Goal: Task Accomplishment & Management: Use online tool/utility

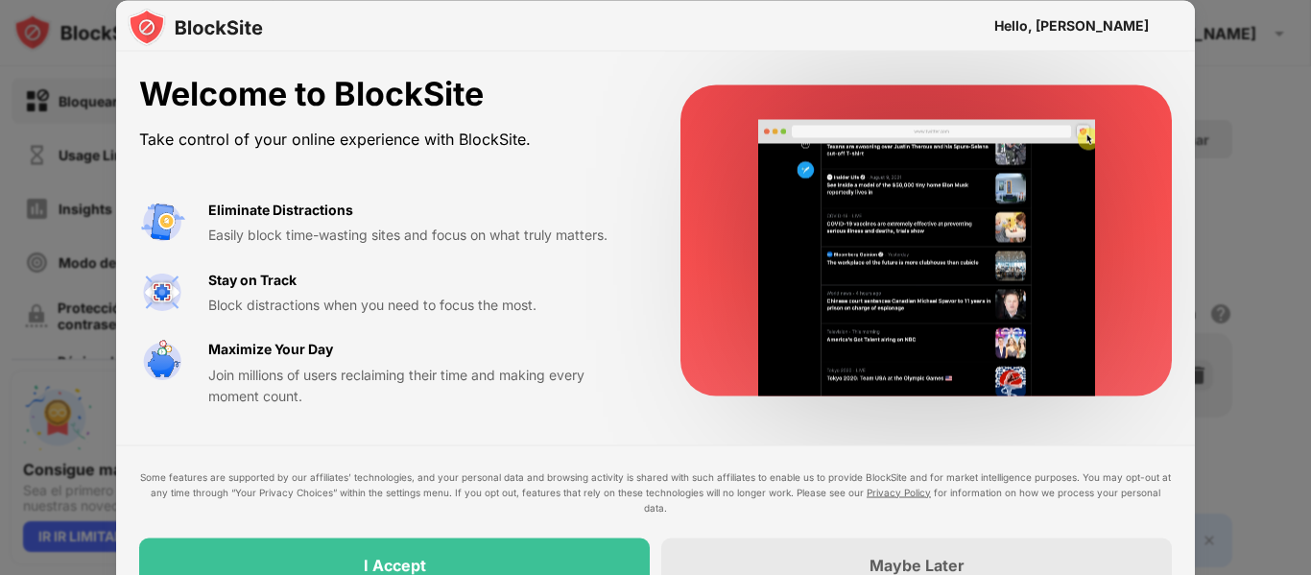
click at [572, 546] on div "I Accept" at bounding box center [394, 565] width 511 height 54
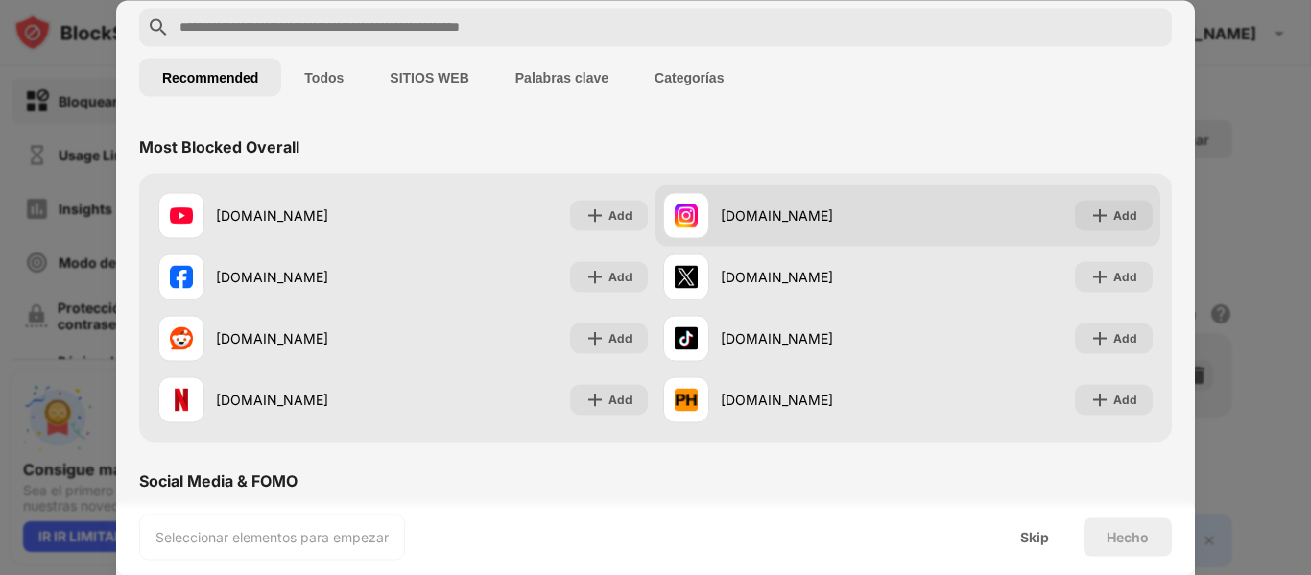
scroll to position [112, 0]
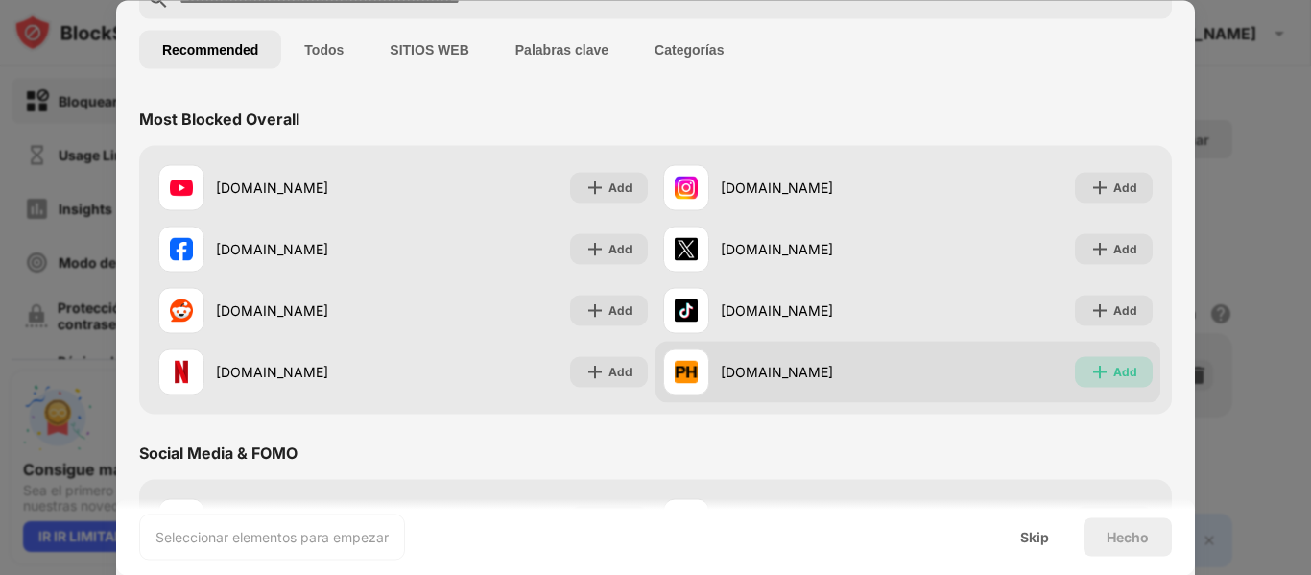
click at [1114, 367] on div "Add" at bounding box center [1126, 371] width 24 height 19
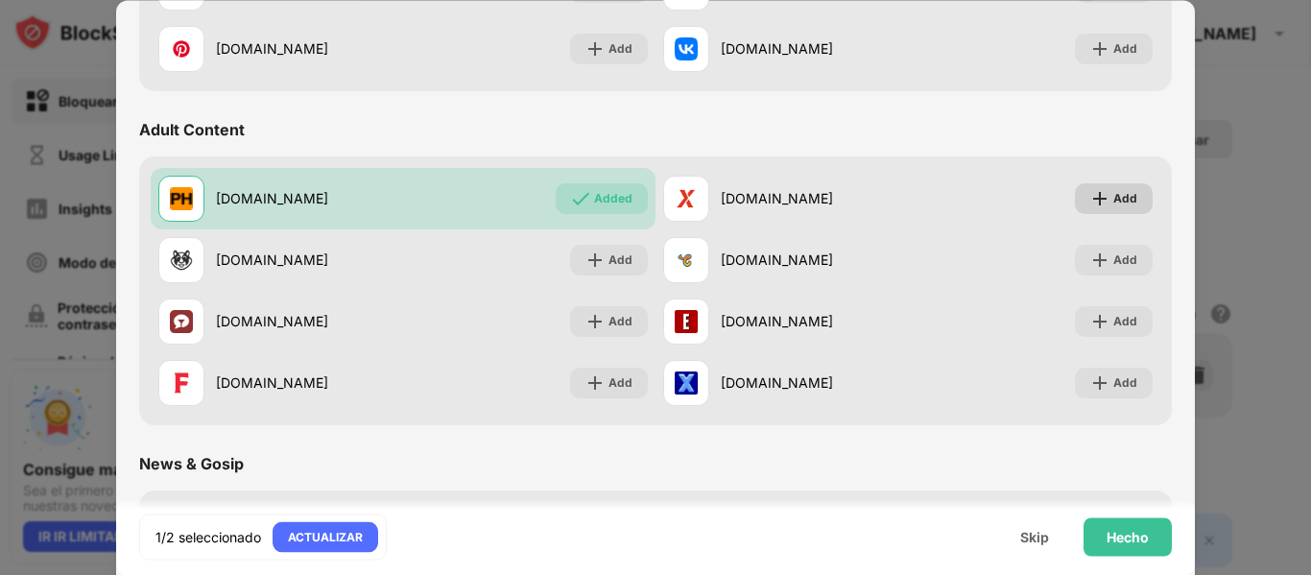
scroll to position [771, 0]
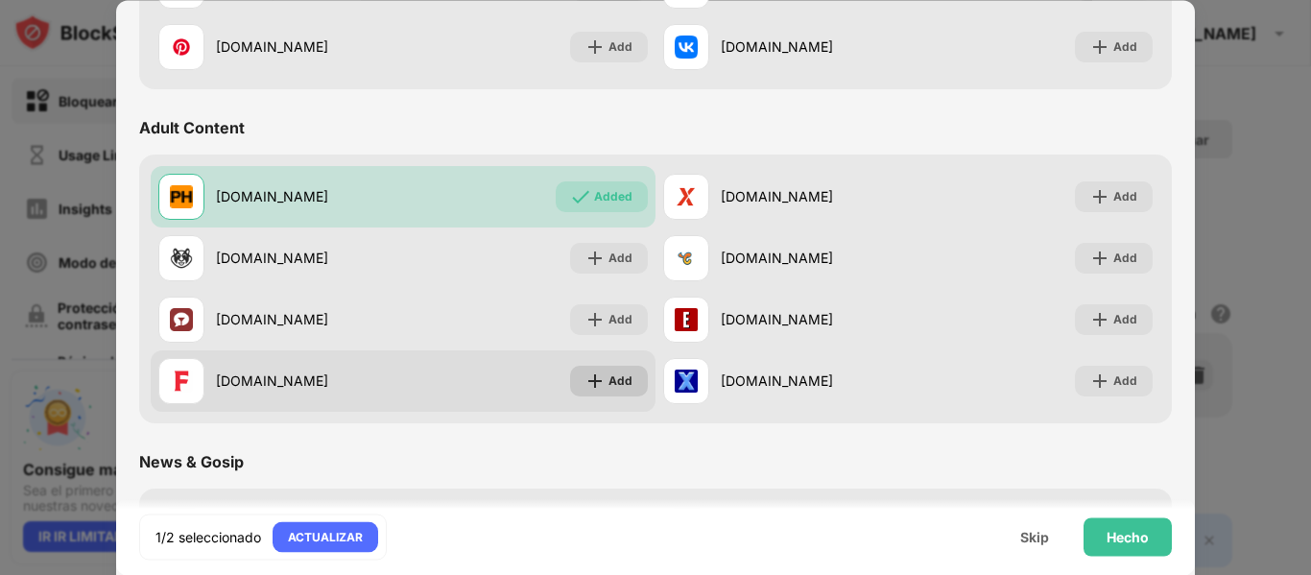
click at [607, 370] on div "Add" at bounding box center [609, 381] width 78 height 31
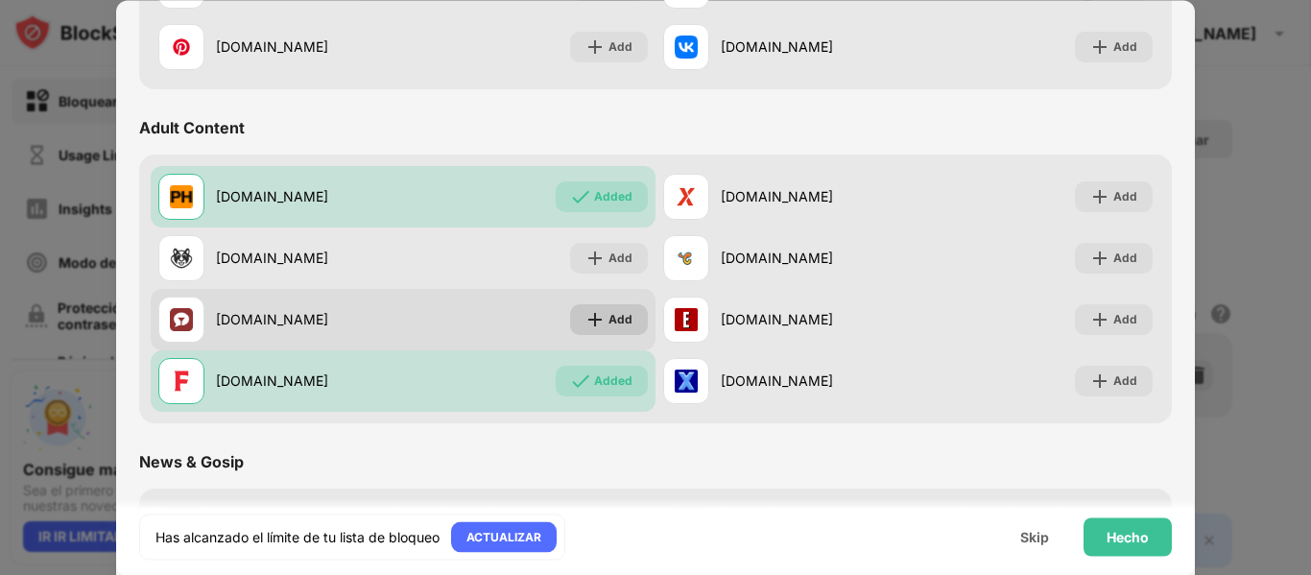
click at [609, 319] on div "Add" at bounding box center [621, 319] width 24 height 19
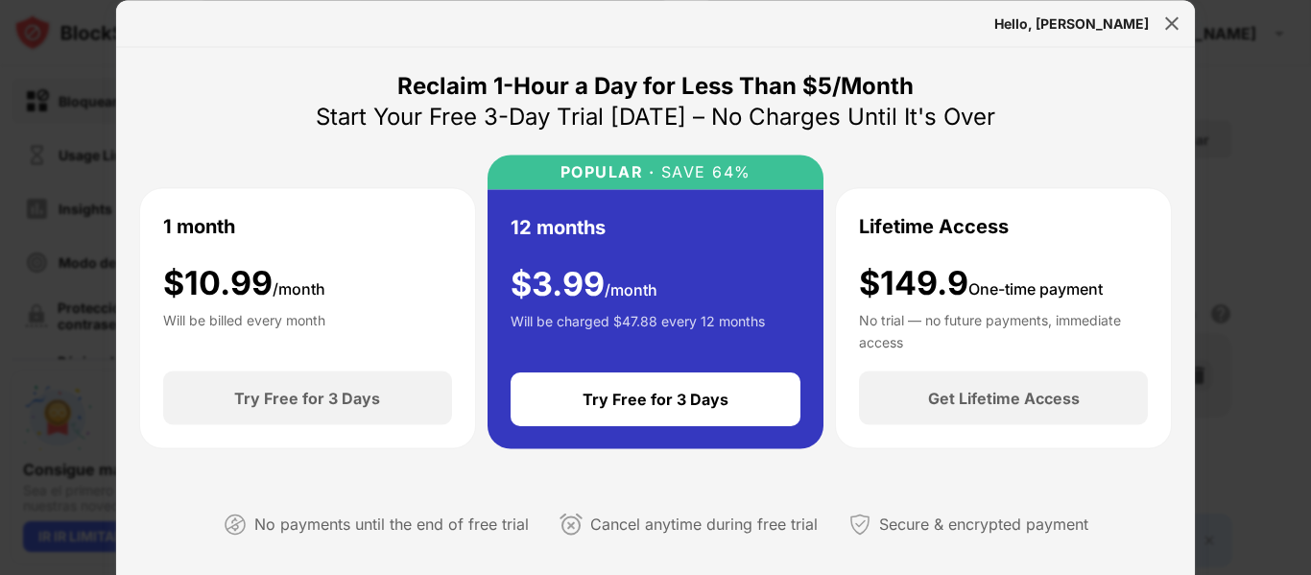
click at [1173, 37] on div at bounding box center [1172, 23] width 31 height 31
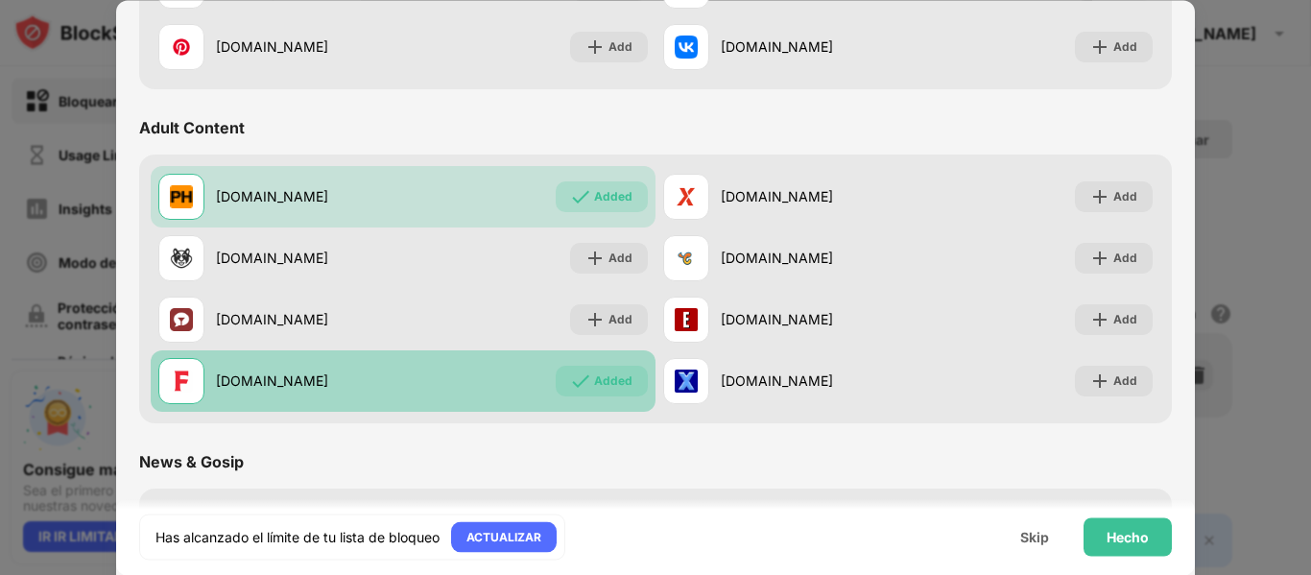
click at [608, 385] on div "Added" at bounding box center [613, 381] width 38 height 19
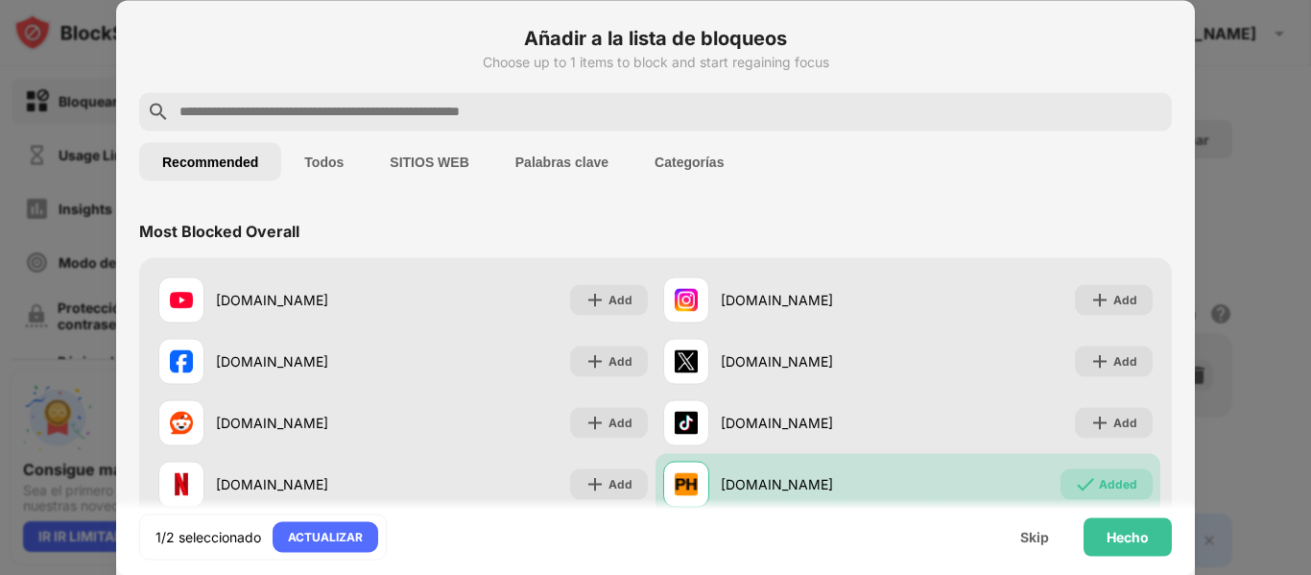
click at [514, 97] on div at bounding box center [655, 111] width 1033 height 38
click at [513, 114] on input "text" at bounding box center [671, 111] width 987 height 23
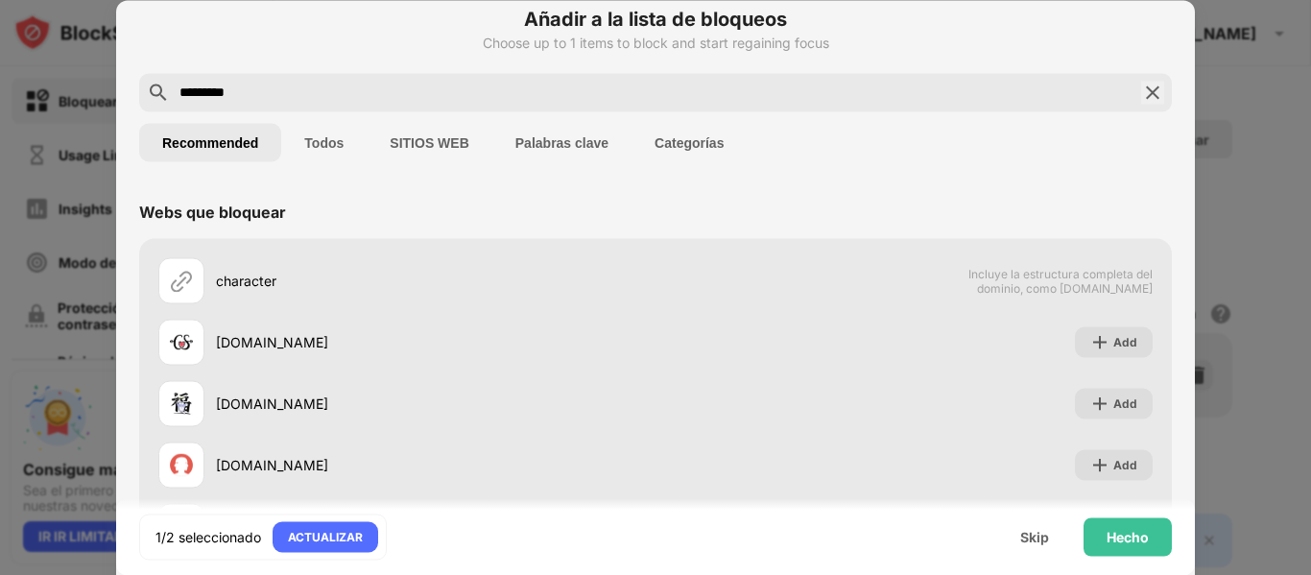
scroll to position [18, 0]
click at [380, 137] on button "SITIOS WEB" at bounding box center [429, 143] width 125 height 38
click at [349, 144] on button "Todos" at bounding box center [323, 143] width 85 height 38
click at [385, 112] on div "Recommended Todos SITIOS WEB Palabras clave Categorías" at bounding box center [655, 142] width 1033 height 61
click at [344, 99] on input "*********" at bounding box center [656, 93] width 956 height 23
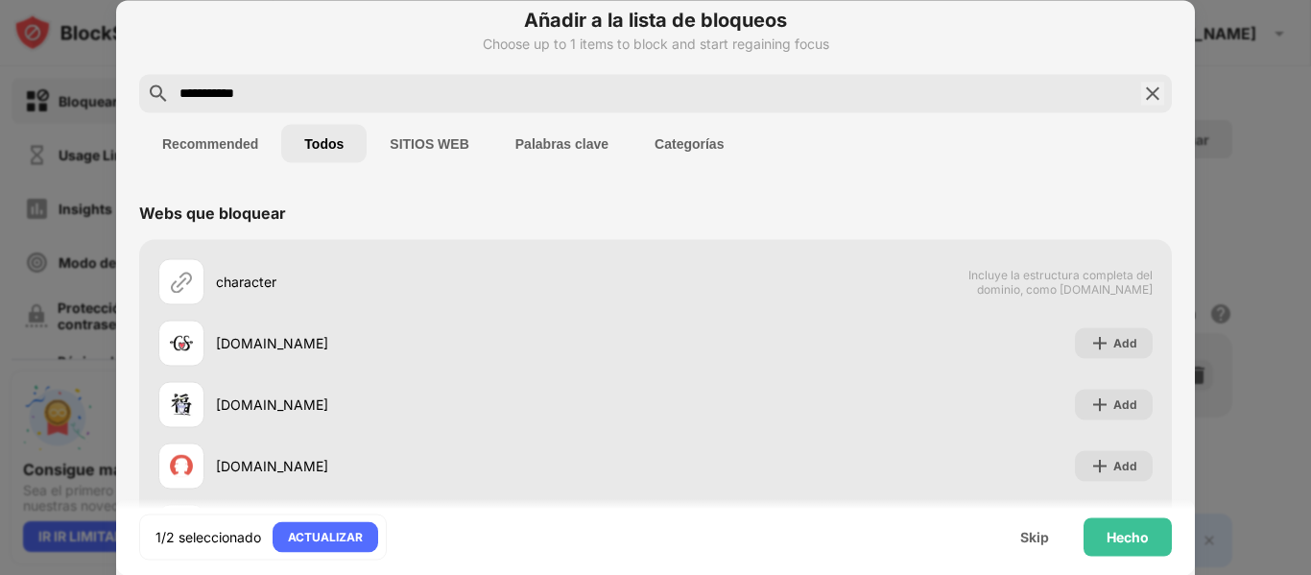
scroll to position [0, 0]
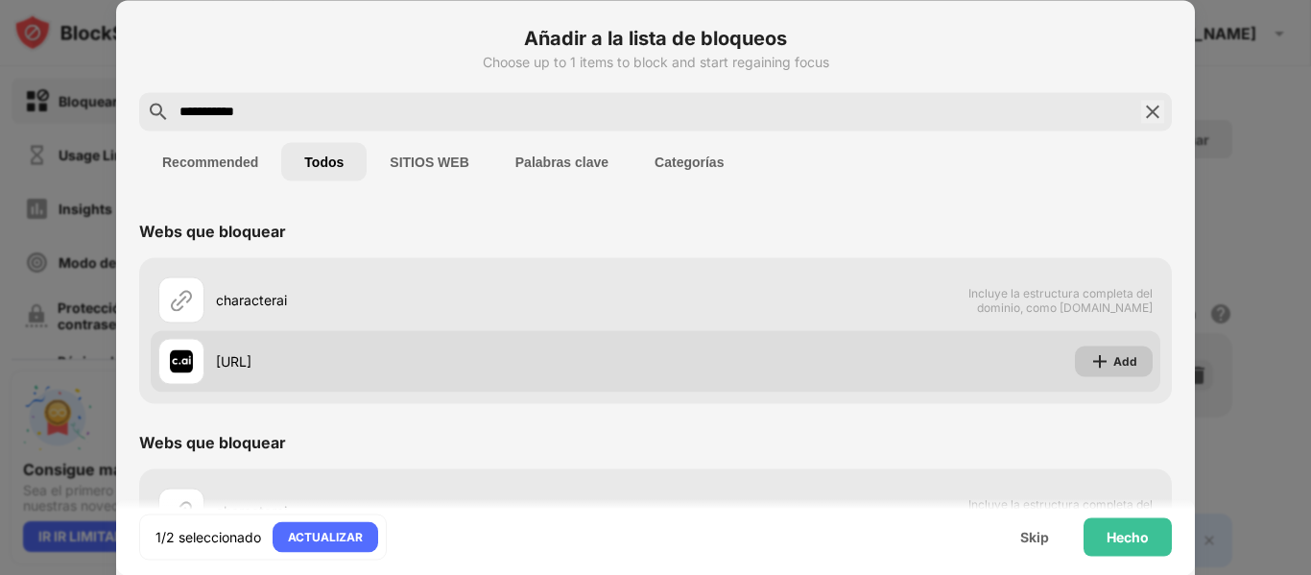
type input "**********"
click at [1114, 355] on div "Add" at bounding box center [1126, 360] width 24 height 19
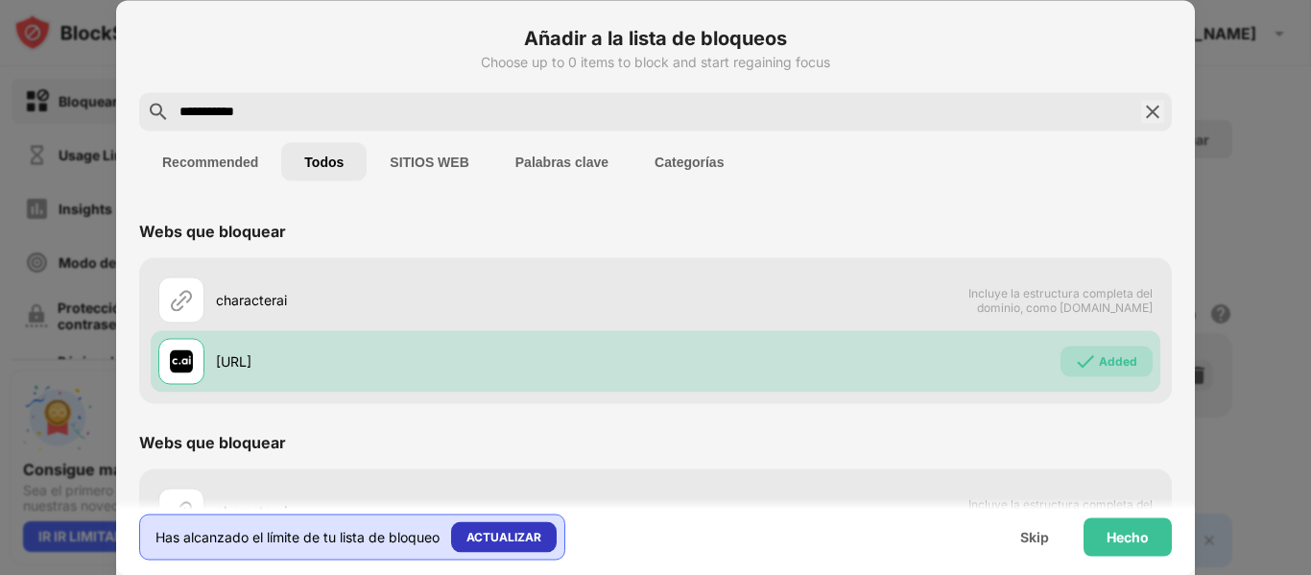
click at [545, 542] on div "ACTUALIZAR" at bounding box center [504, 536] width 106 height 31
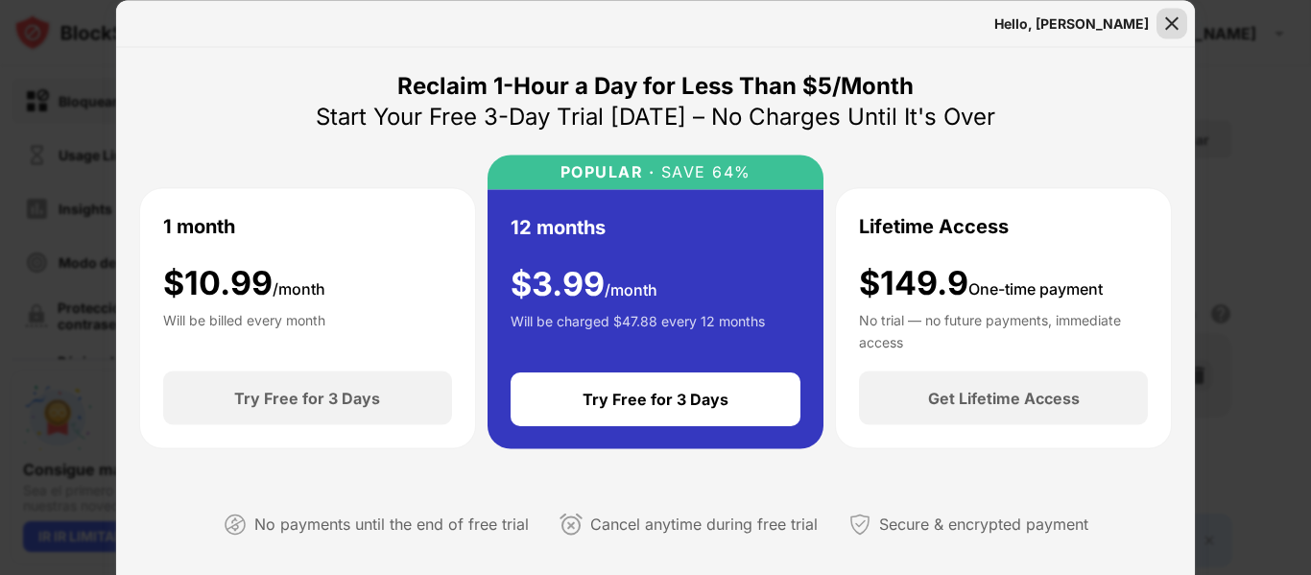
click at [1170, 27] on img at bounding box center [1172, 22] width 19 height 19
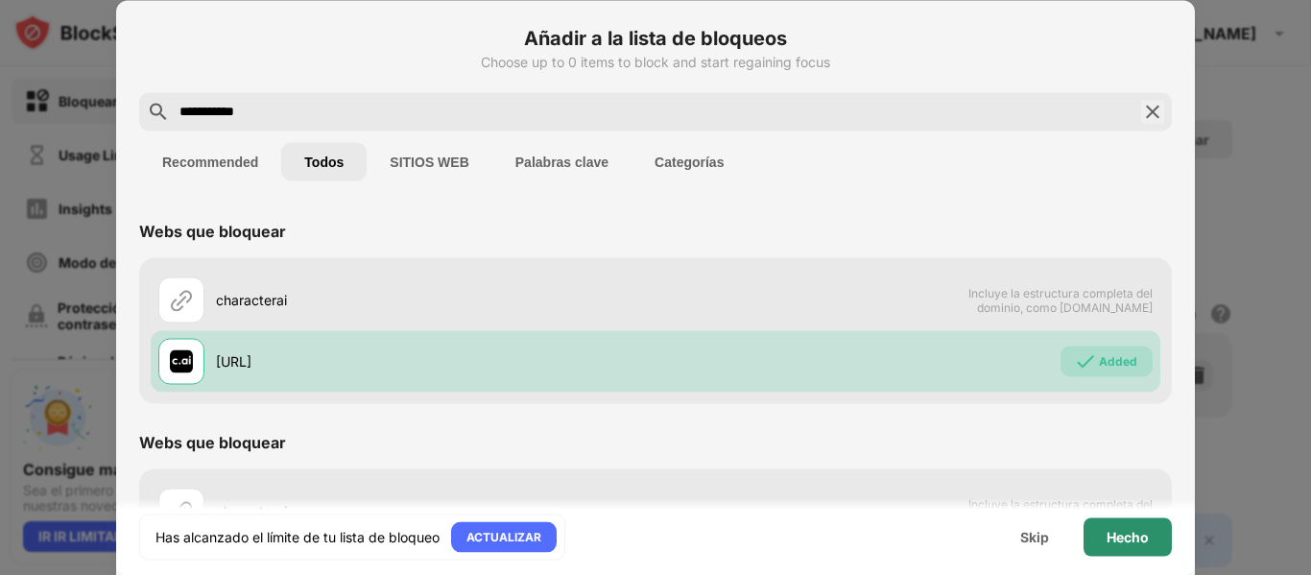
click at [1109, 535] on div "Hecho" at bounding box center [1128, 536] width 42 height 15
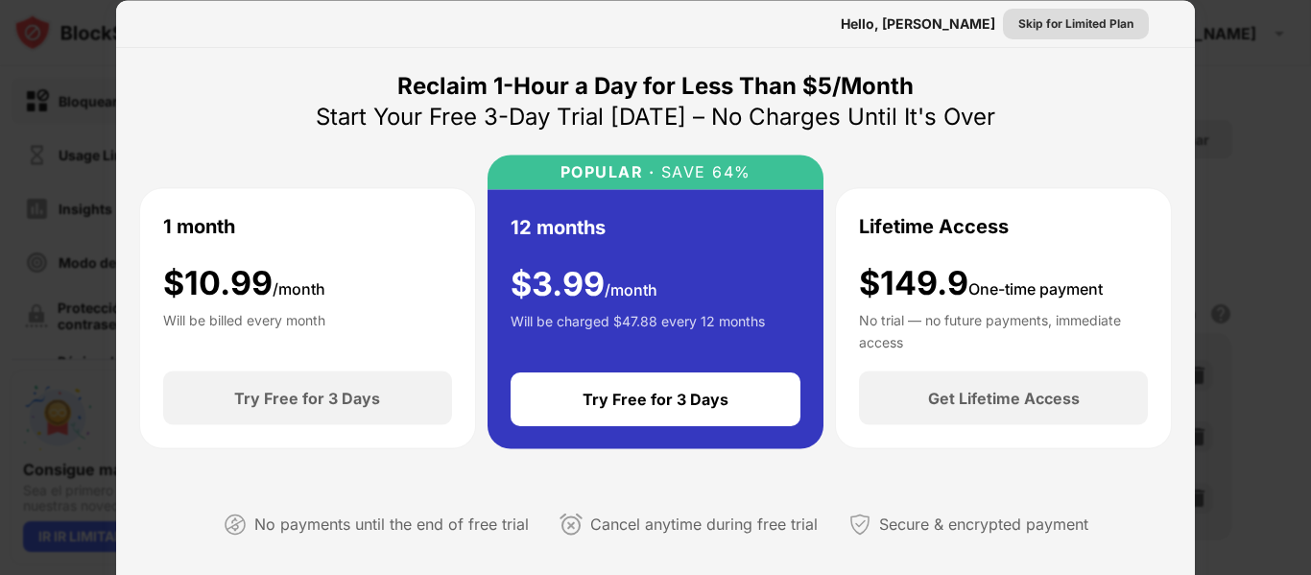
click at [1047, 32] on div "Skip for Limited Plan" at bounding box center [1076, 22] width 115 height 19
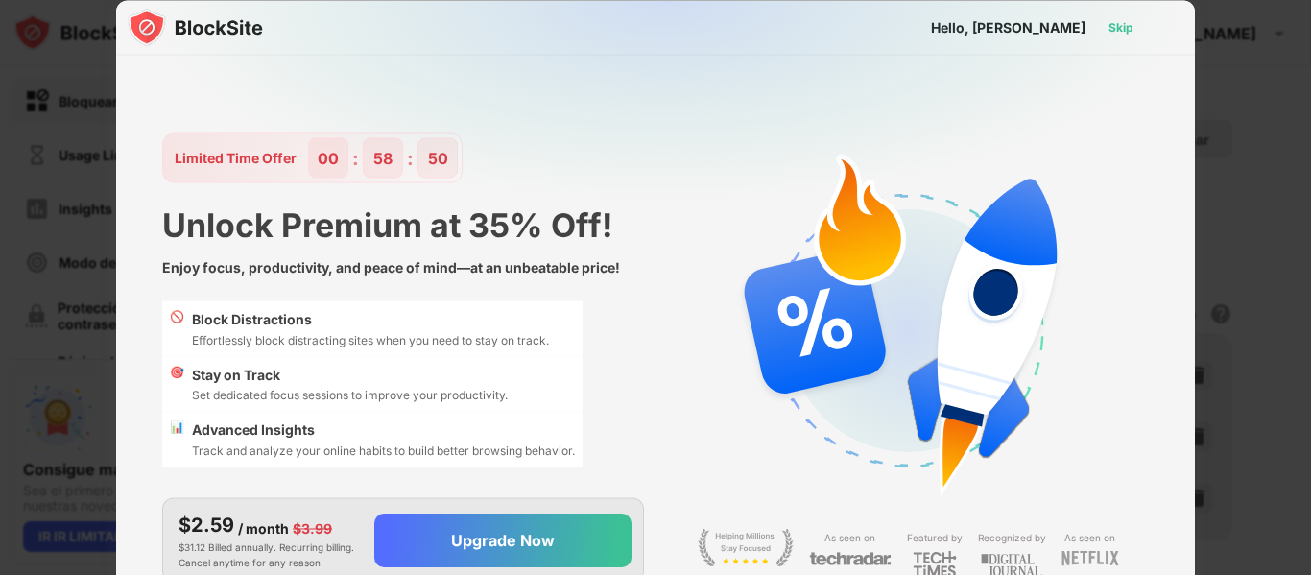
click at [1124, 17] on div "Skip" at bounding box center [1121, 26] width 25 height 19
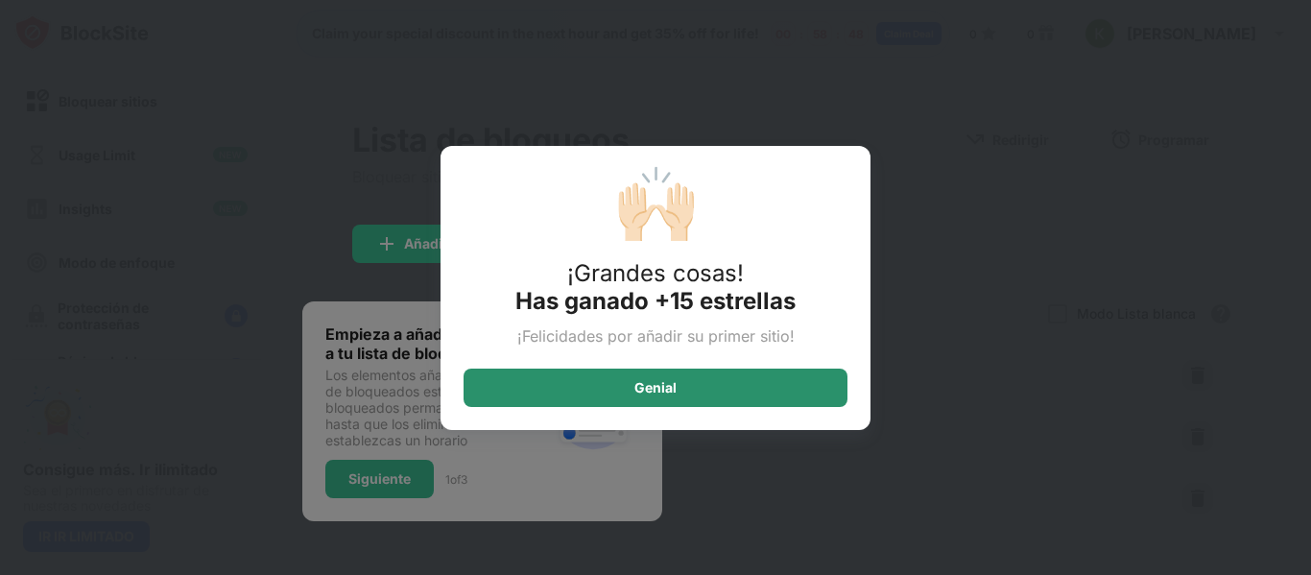
click at [758, 397] on div "Genial" at bounding box center [656, 388] width 384 height 38
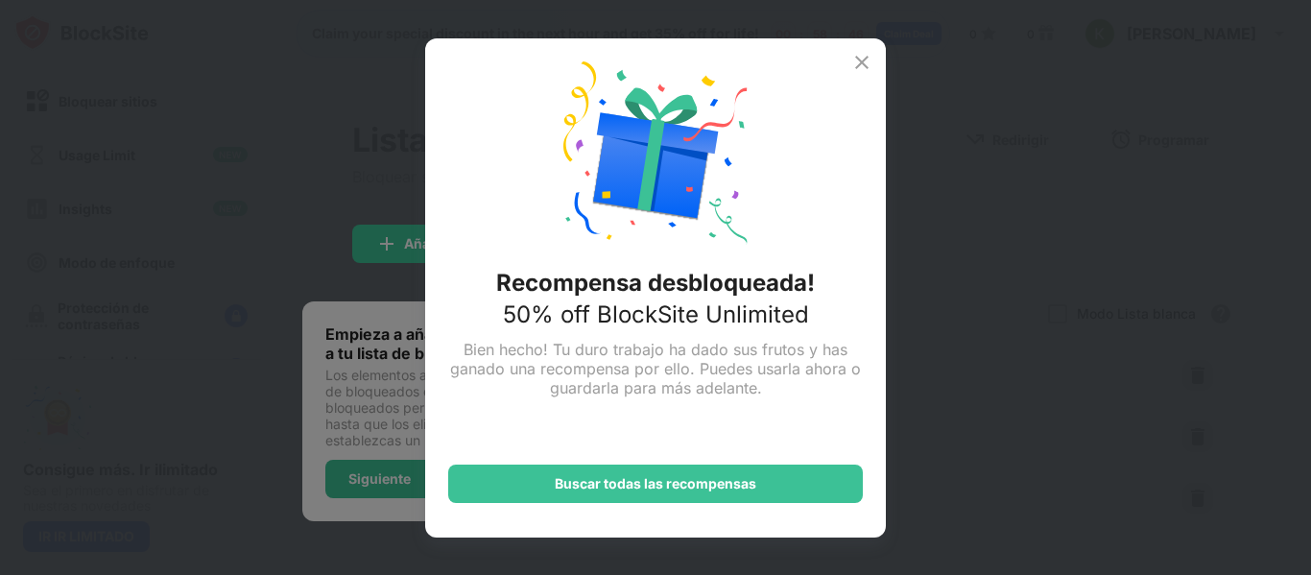
click at [855, 58] on img at bounding box center [862, 62] width 23 height 23
